Goal: Find specific page/section: Find specific page/section

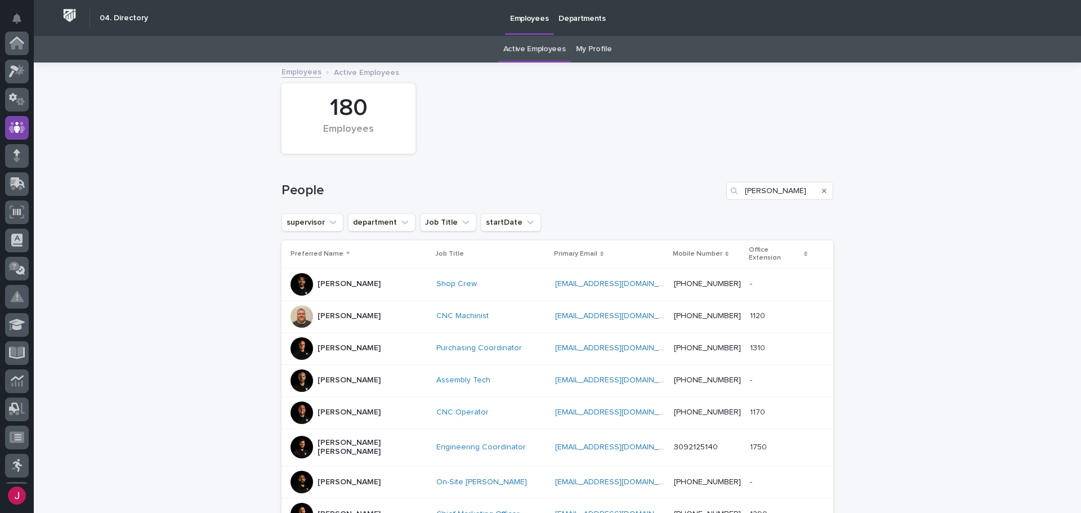
scroll to position [84, 0]
type input "[PERSON_NAME]"
click at [822, 186] on button "Search" at bounding box center [824, 191] width 5 height 18
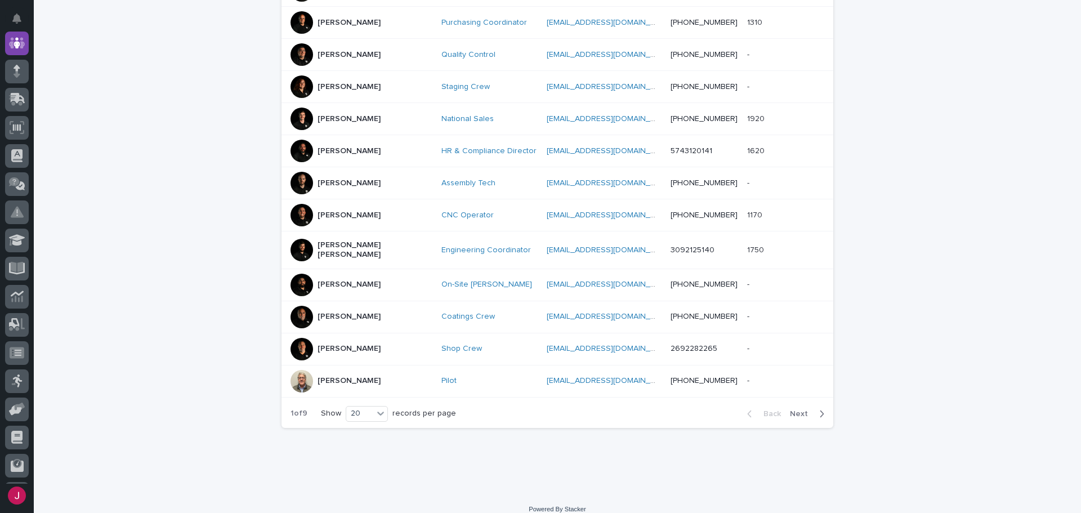
scroll to position [517, 0]
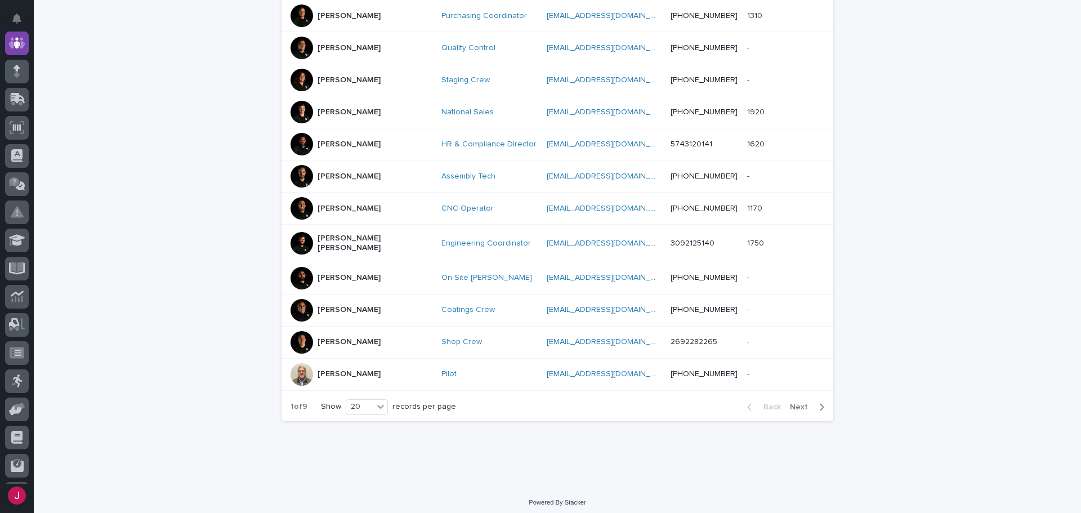
click at [802, 404] on span "Next" at bounding box center [802, 407] width 25 height 8
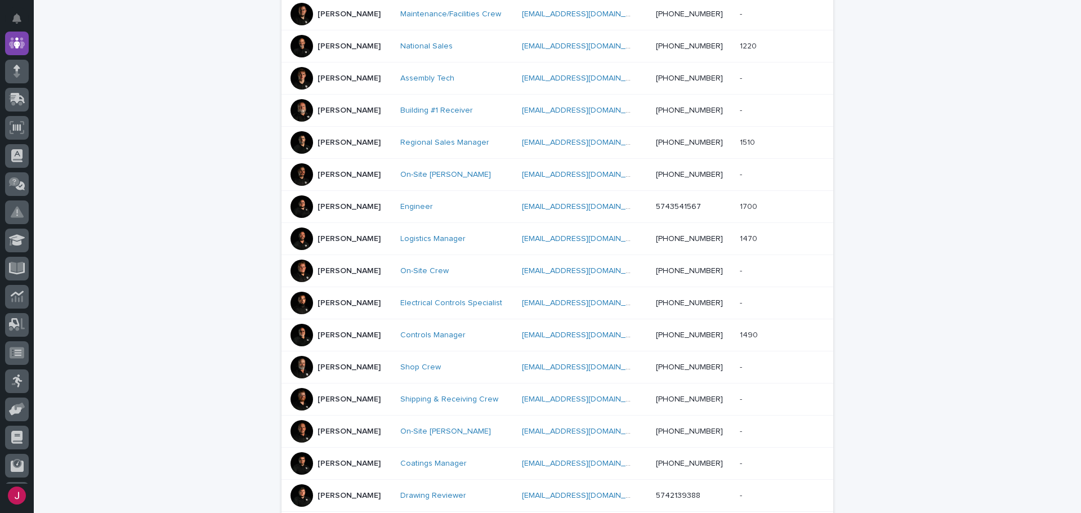
scroll to position [460, 0]
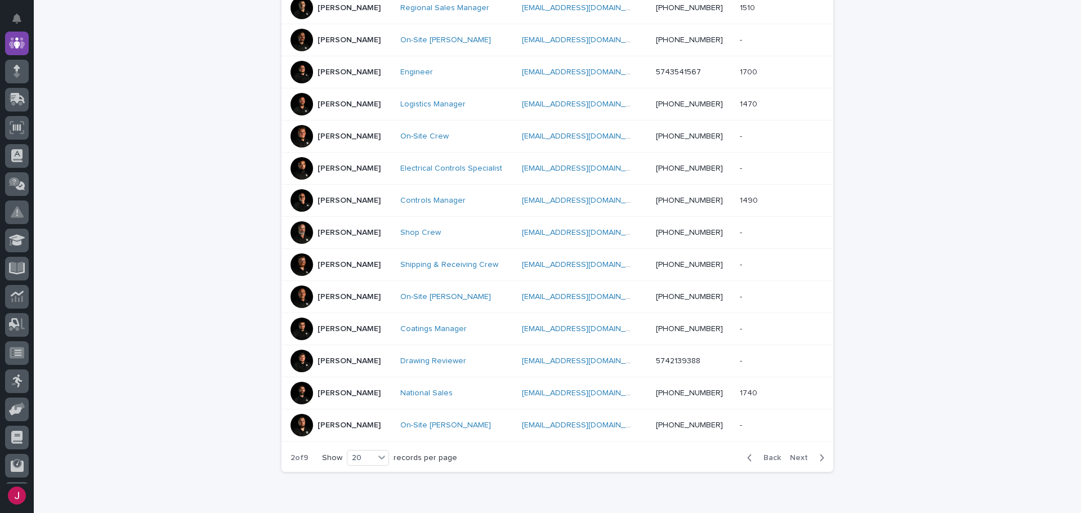
click at [798, 457] on span "Next" at bounding box center [802, 458] width 25 height 8
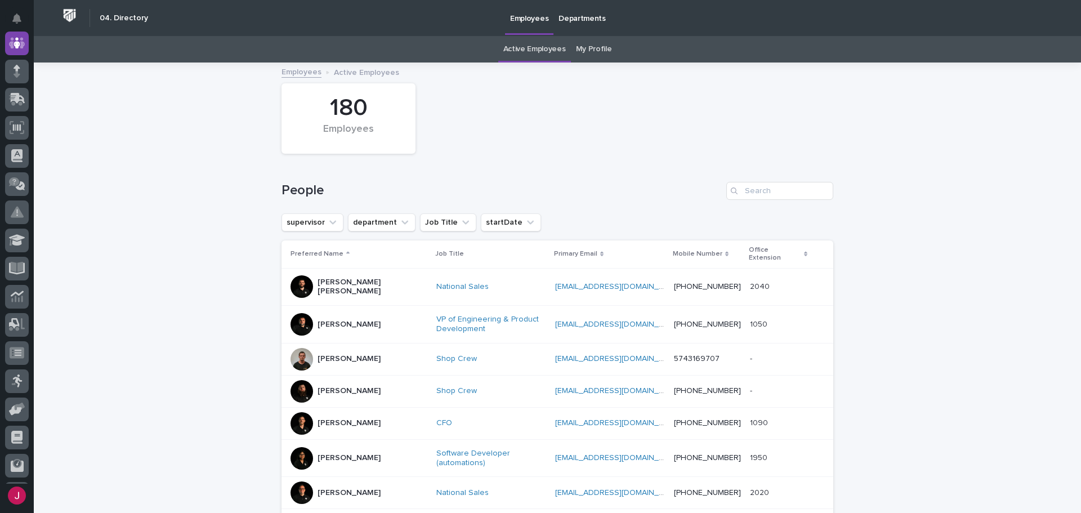
click at [532, 16] on p "Employees" at bounding box center [529, 12] width 38 height 24
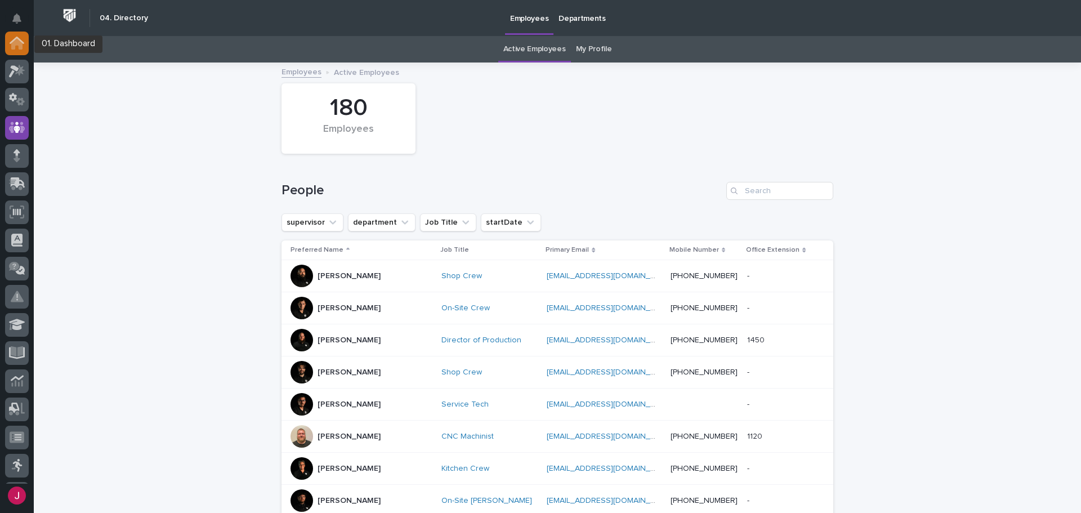
click at [21, 50] on div at bounding box center [17, 44] width 24 height 24
